Goal: Information Seeking & Learning: Learn about a topic

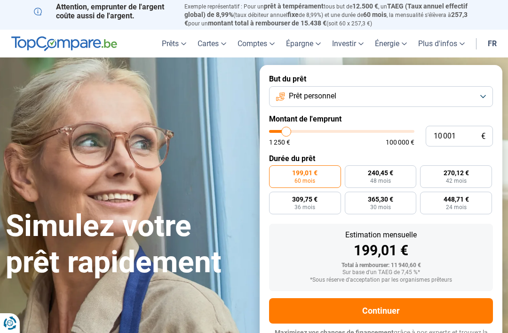
click at [484, 96] on button "Prêt personnel" at bounding box center [381, 96] width 224 height 21
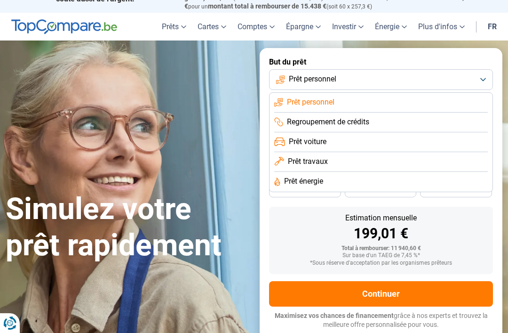
scroll to position [19, 0]
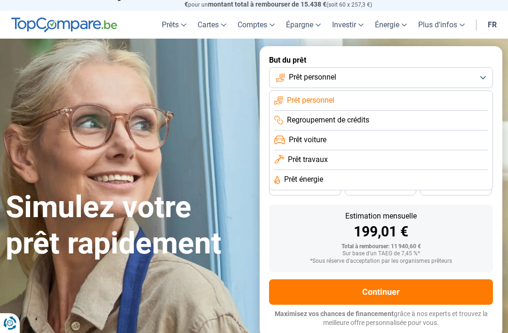
click at [319, 99] on span "Prêt personnel" at bounding box center [311, 100] width 48 height 10
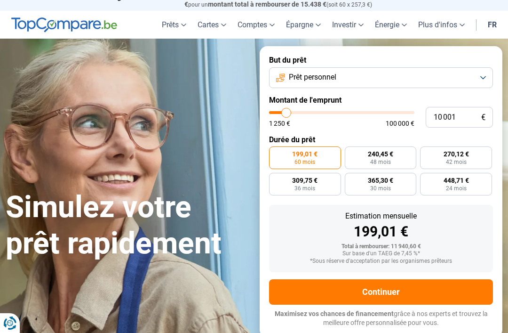
type input "12 500"
type input "12500"
type input "14 000"
type input "14000"
type input "14 500"
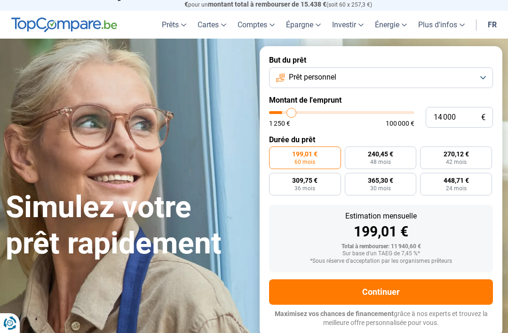
type input "14500"
type input "15 500"
type input "15500"
type input "17 250"
type input "17250"
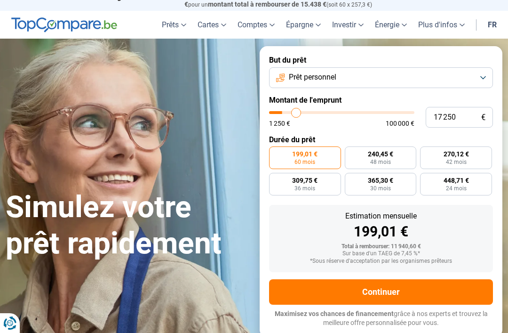
type input "19 750"
type input "19750"
type input "22 250"
type input "22250"
type input "25 000"
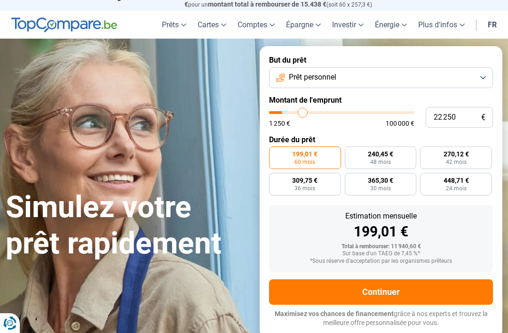
type input "25000"
type input "28 250"
type input "28250"
type input "31 000"
type input "31000"
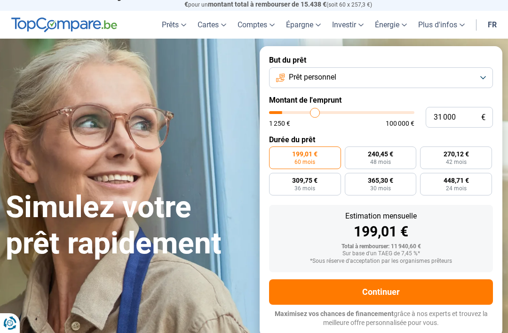
type input "34 500"
type input "34500"
type input "37 750"
type input "37750"
type input "41 000"
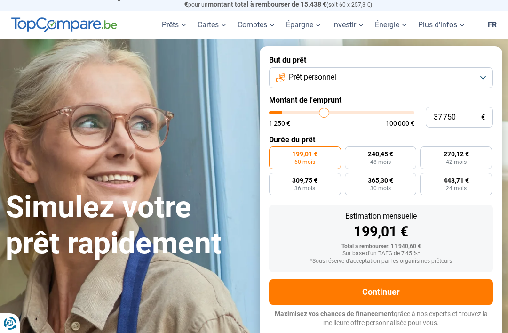
type input "41000"
type input "44 250"
type input "44250"
type input "47 750"
type input "47750"
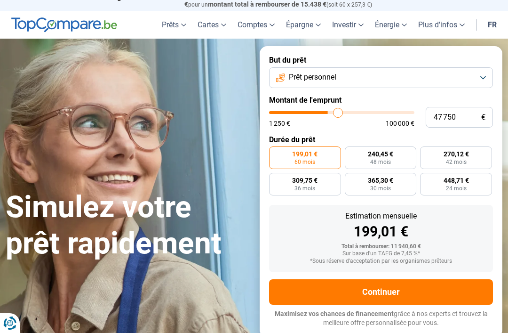
type input "50 750"
type input "50750"
type input "53 750"
type input "53750"
type input "56 750"
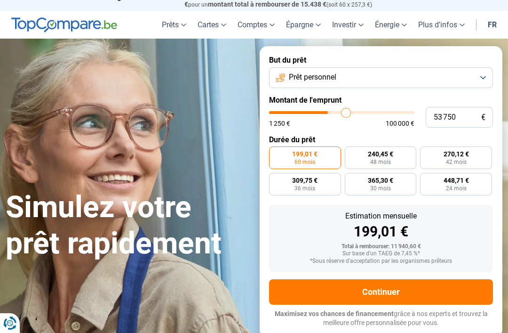
type input "56750"
type input "59 500"
type input "59500"
type input "62 250"
type input "62250"
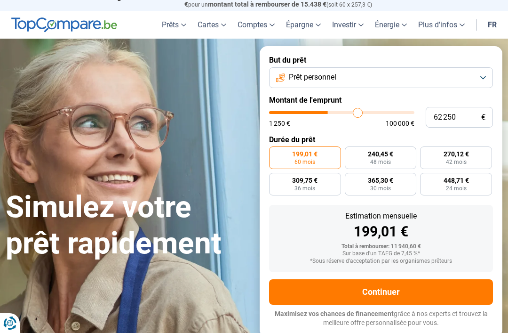
type input "64 500"
type input "64500"
type input "67 000"
type input "67000"
type input "69 000"
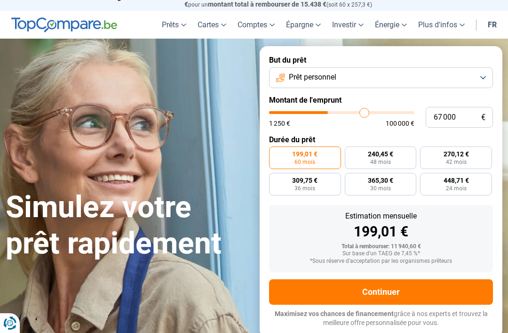
type input "69000"
type input "71 000"
type input "71000"
type input "73 500"
type input "73500"
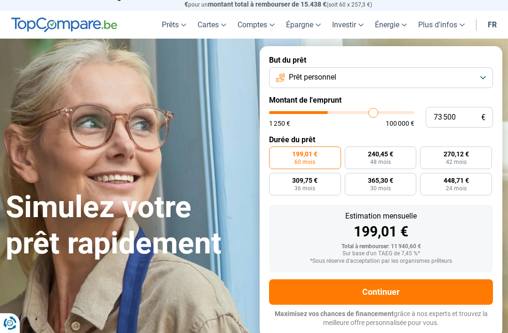
type input "76 250"
type input "76250"
type input "79 000"
type input "79000"
type input "82 250"
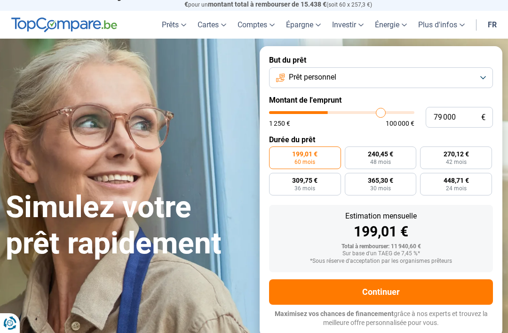
type input "82250"
type input "85 250"
type input "85250"
type input "87 750"
type input "87750"
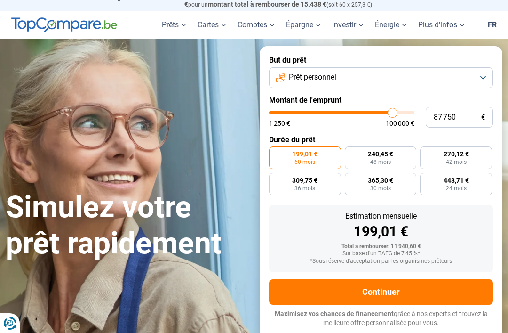
type input "90 500"
type input "90500"
type input "93 500"
type input "93500"
type input "96 250"
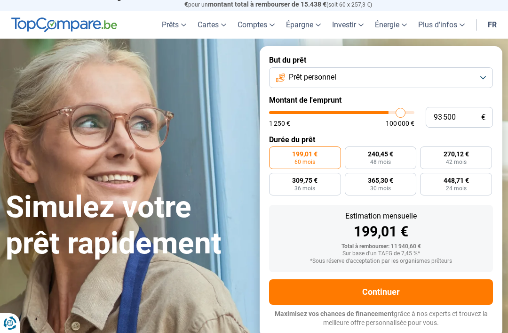
type input "96250"
type input "99 000"
type input "99000"
type input "100 000"
type input "100000"
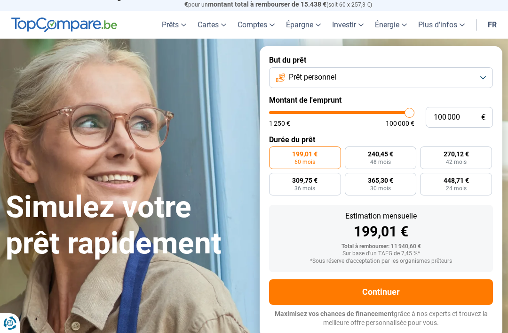
radio input "false"
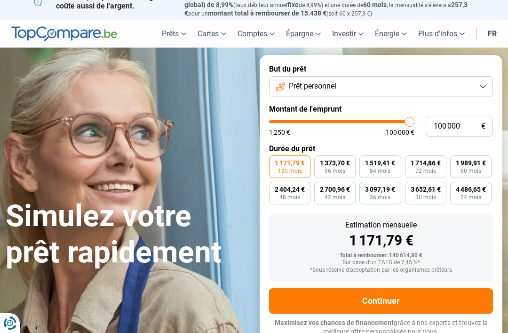
scroll to position [9, 0]
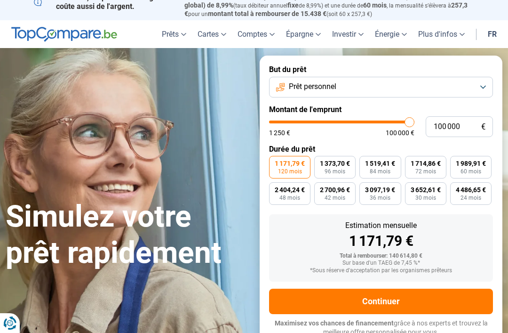
type input "97 750"
type input "97750"
type input "96 500"
type input "96500"
type input "95 500"
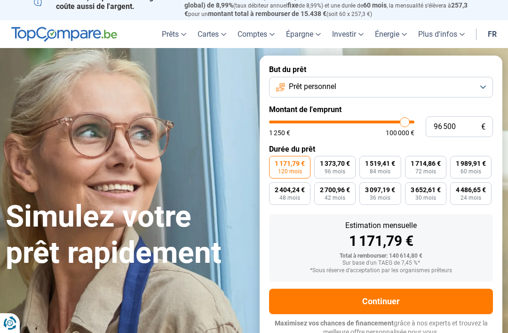
type input "95500"
type input "93 750"
type input "93750"
type input "92 250"
type input "92250"
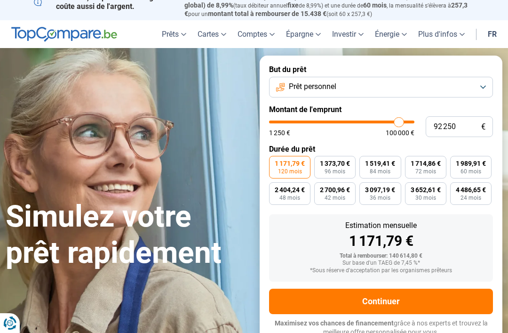
type input "91 000"
type input "91000"
type input "90 000"
type input "90000"
type input "89 750"
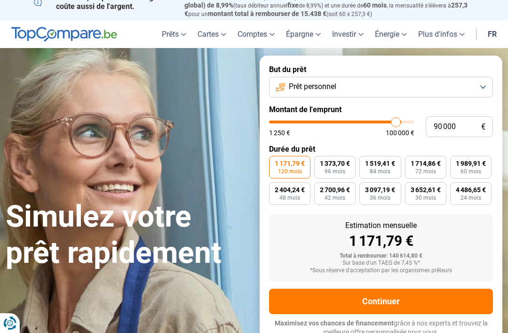
type input "89750"
type input "90 000"
type input "90000"
type input "90 500"
type input "90500"
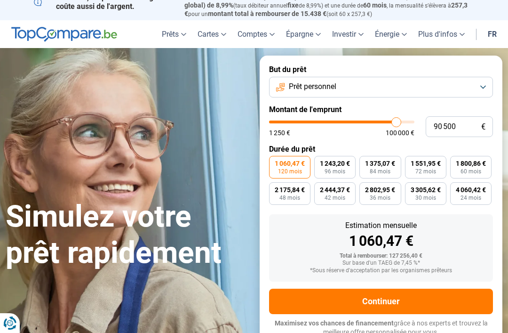
type input "87 250"
type input "87250"
type input "86 250"
type input "86250"
type input "85 500"
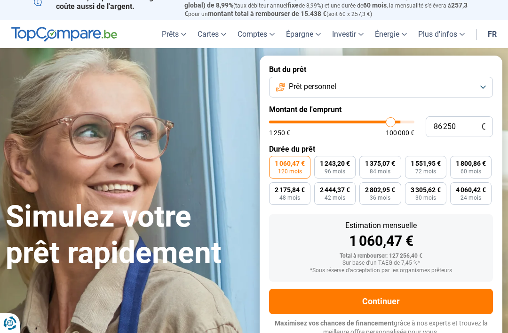
type input "85500"
type input "85 000"
type input "85000"
type input "83 250"
type input "83250"
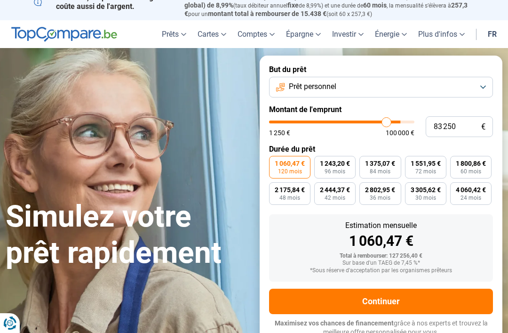
type input "80 750"
type input "80750"
type input "78 250"
type input "78250"
type input "76 250"
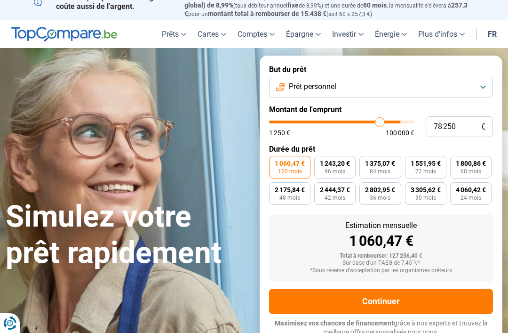
type input "76250"
type input "74 500"
type input "74500"
type input "72 500"
type input "72500"
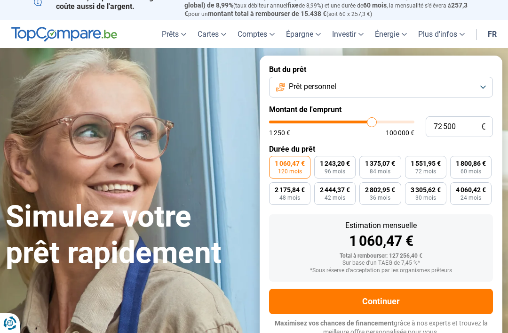
type input "71 000"
type input "71000"
type input "69 750"
type input "69750"
type input "69 000"
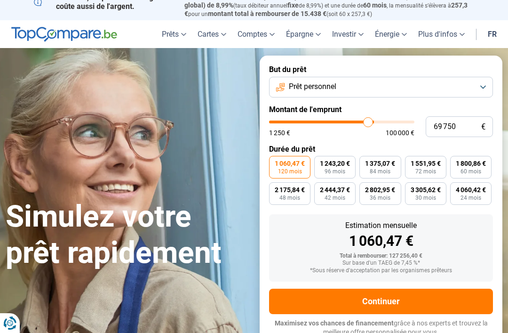
type input "69000"
type input "68 750"
type input "68750"
type input "68 250"
type input "68250"
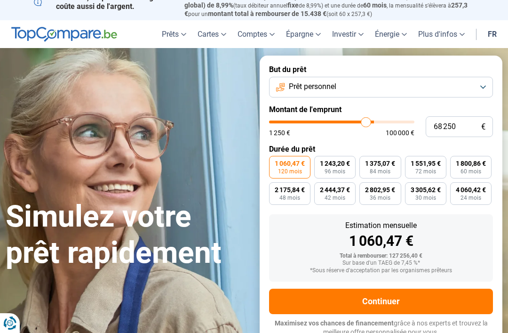
type input "68 000"
type input "68000"
type input "67 750"
type input "67750"
type input "67 250"
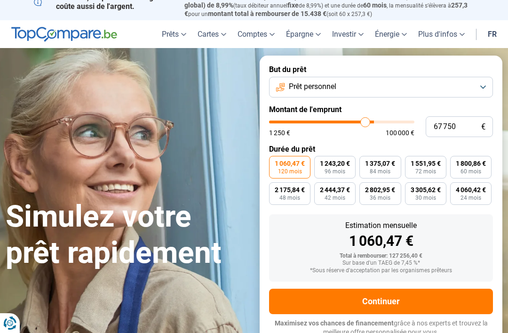
type input "67250"
type input "66 750"
type input "66750"
type input "65 500"
type input "65500"
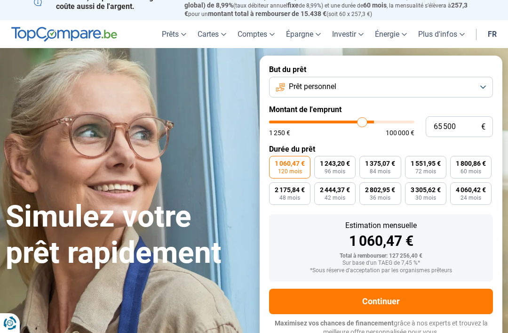
type input "65 000"
type input "65000"
type input "63 750"
type input "63750"
type input "63 250"
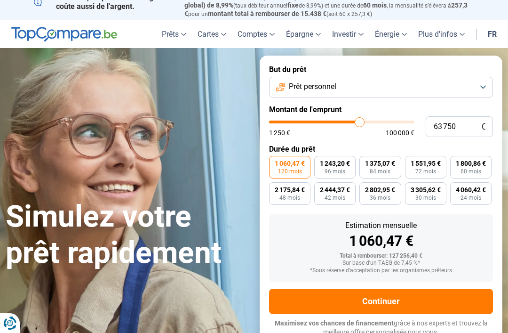
type input "63250"
type input "62 250"
type input "62250"
type input "61 500"
type input "61500"
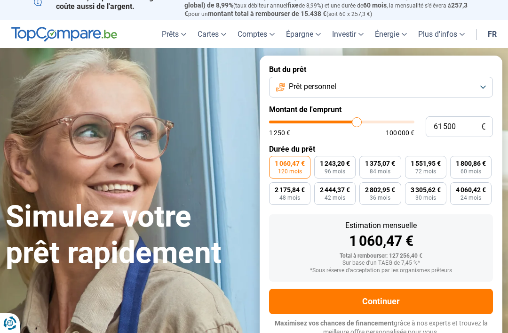
type input "61 000"
type input "61000"
type input "60 750"
type input "60750"
type input "60 500"
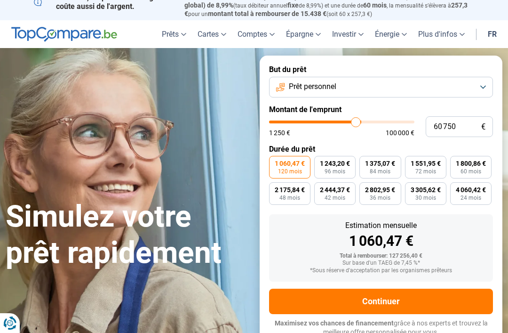
type input "60500"
type input "60 000"
type input "60000"
type input "59 750"
type input "59750"
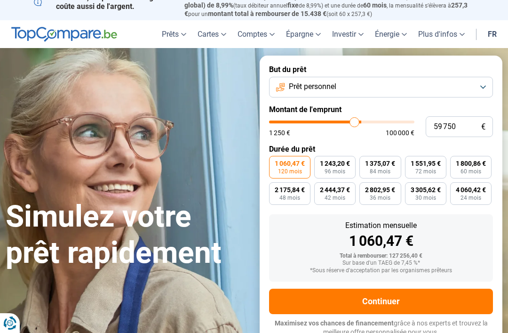
type input "59 000"
type input "59000"
type input "58 250"
type input "58250"
type input "58 000"
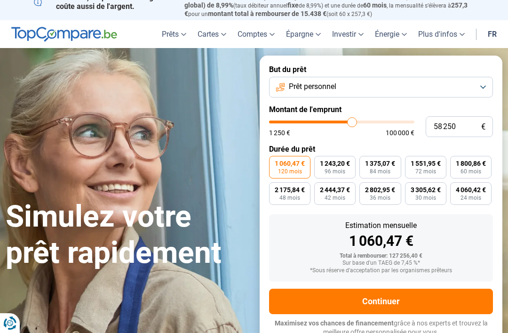
type input "58000"
type input "57 750"
type input "57750"
type input "57 000"
type input "57000"
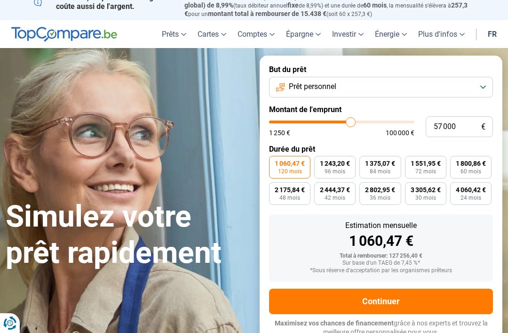
type input "56 750"
type input "56750"
type input "56 000"
type input "56000"
type input "55 250"
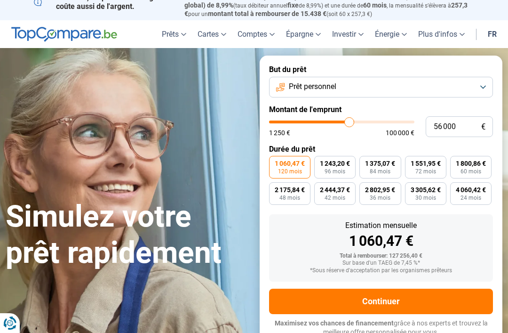
type input "55250"
type input "55 000"
type input "55000"
type input "54 250"
type input "54250"
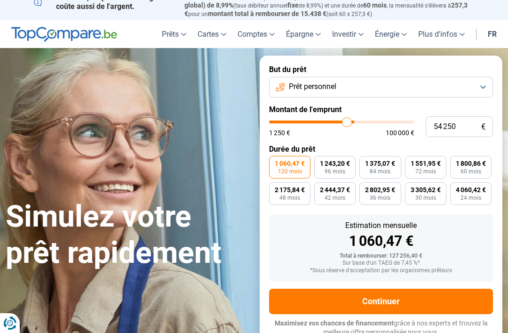
type input "53 500"
type input "53500"
type input "53 250"
type input "53250"
type input "52 750"
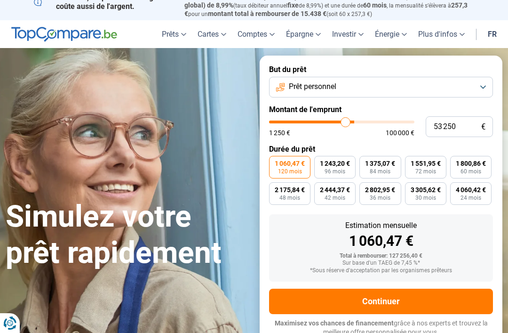
type input "52750"
type input "52 500"
type input "52500"
type input "52 250"
type input "52250"
